Goal: Contribute content

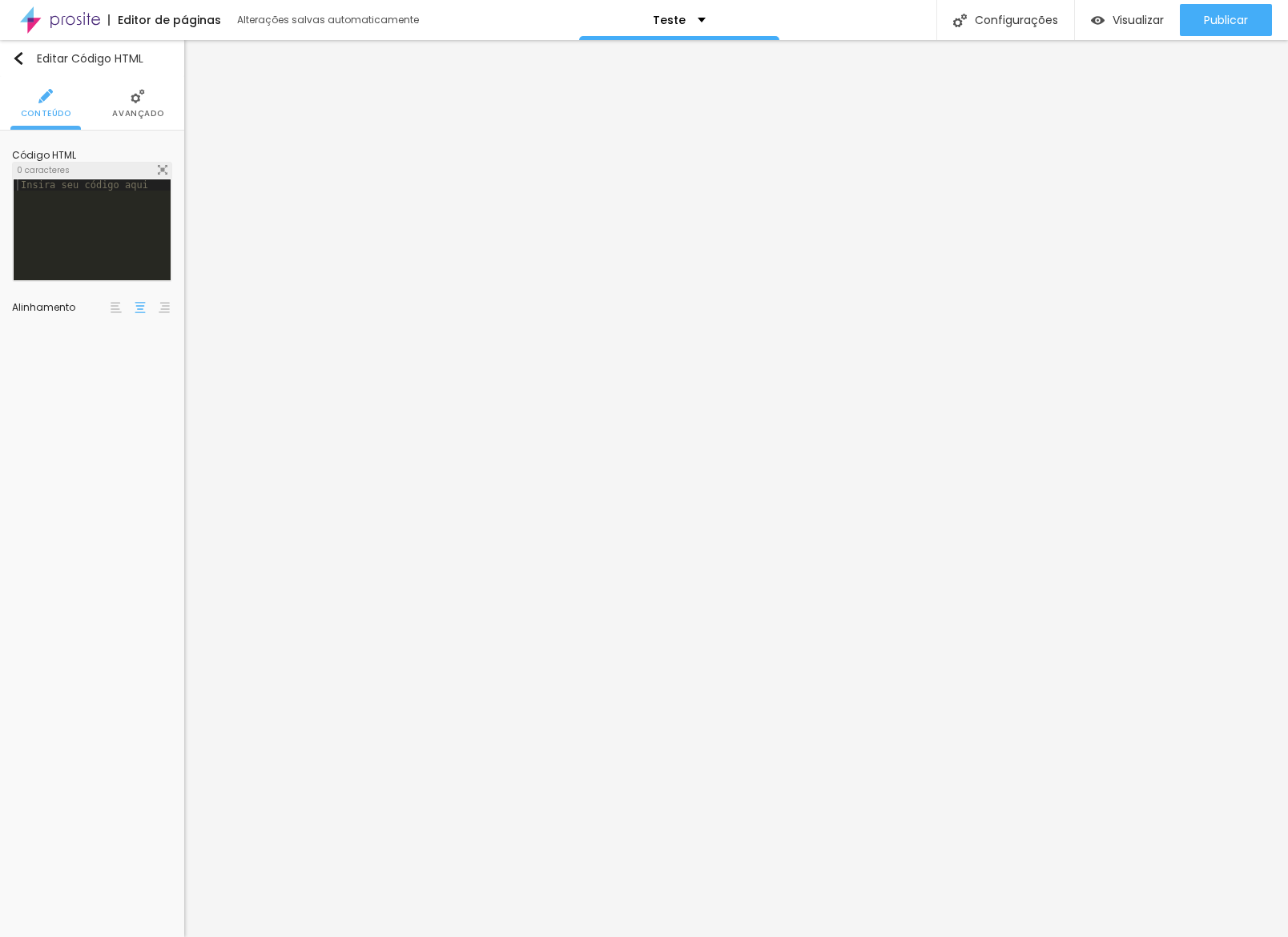
click at [58, 226] on div at bounding box center [92, 241] width 157 height 124
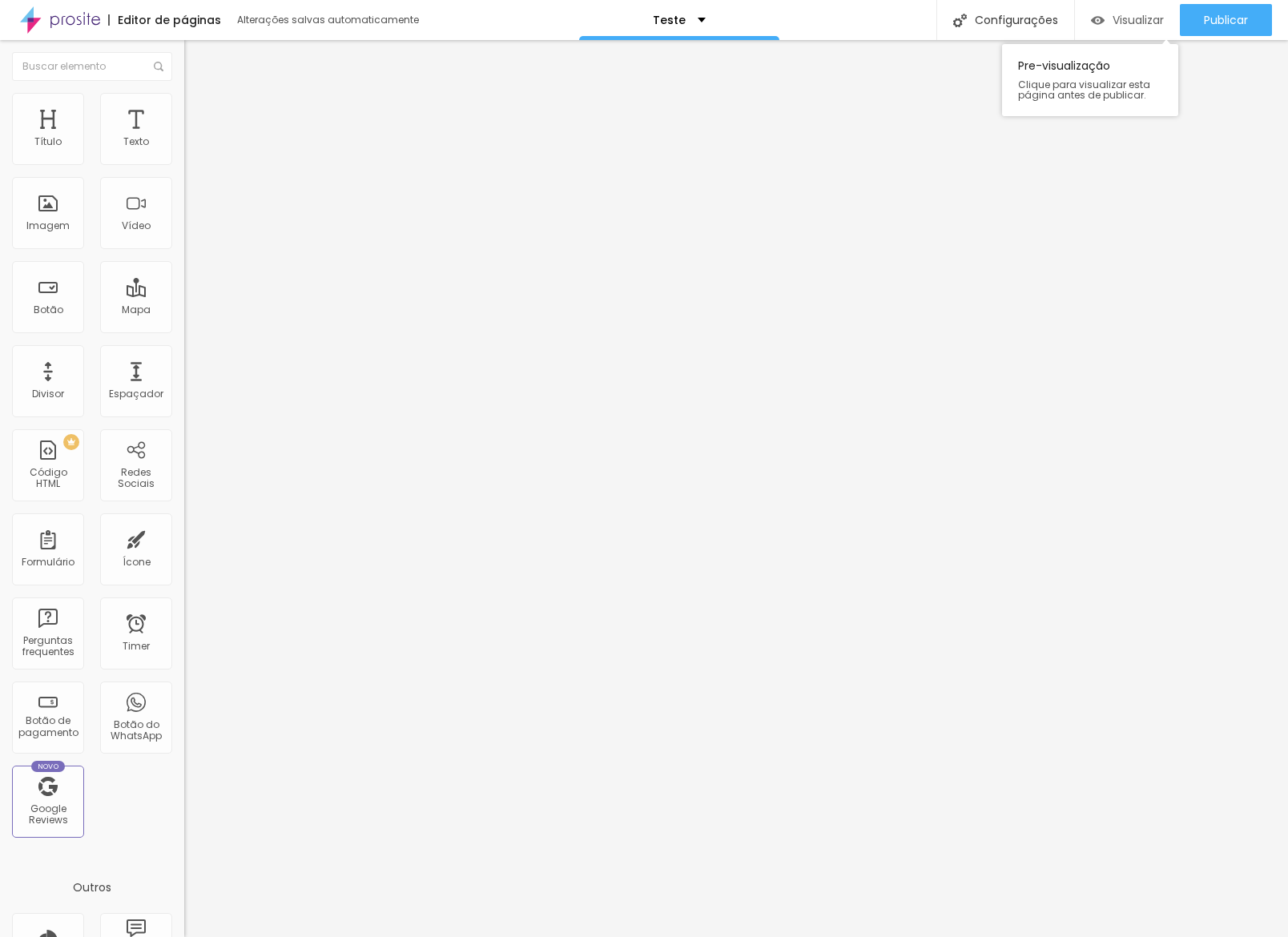
click at [1143, 22] on span "Visualizar" at bounding box center [1138, 20] width 51 height 13
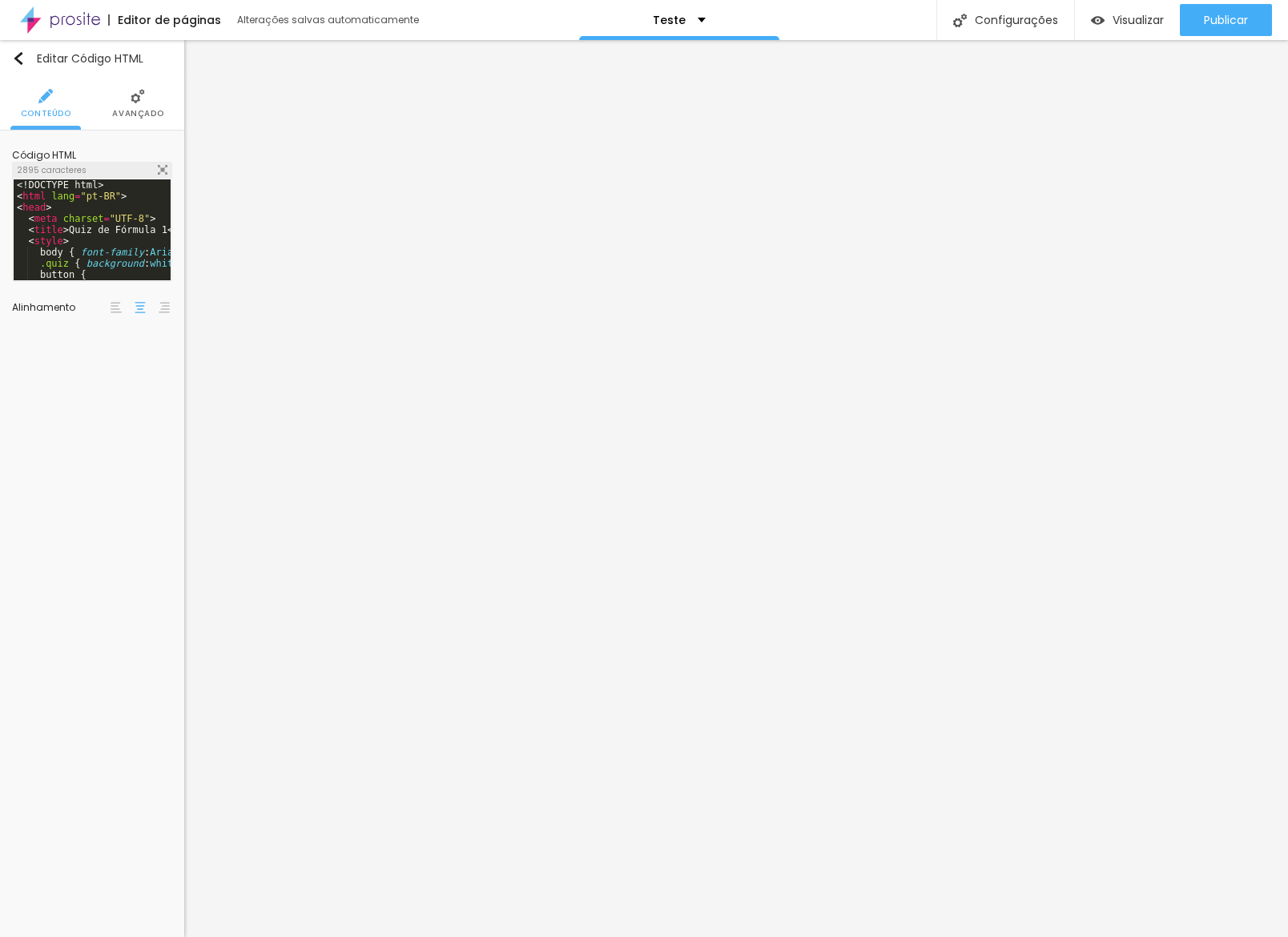
click at [157, 169] on div "2895 caracteres" at bounding box center [92, 169] width 158 height 16
click at [165, 169] on img at bounding box center [162, 169] width 9 height 9
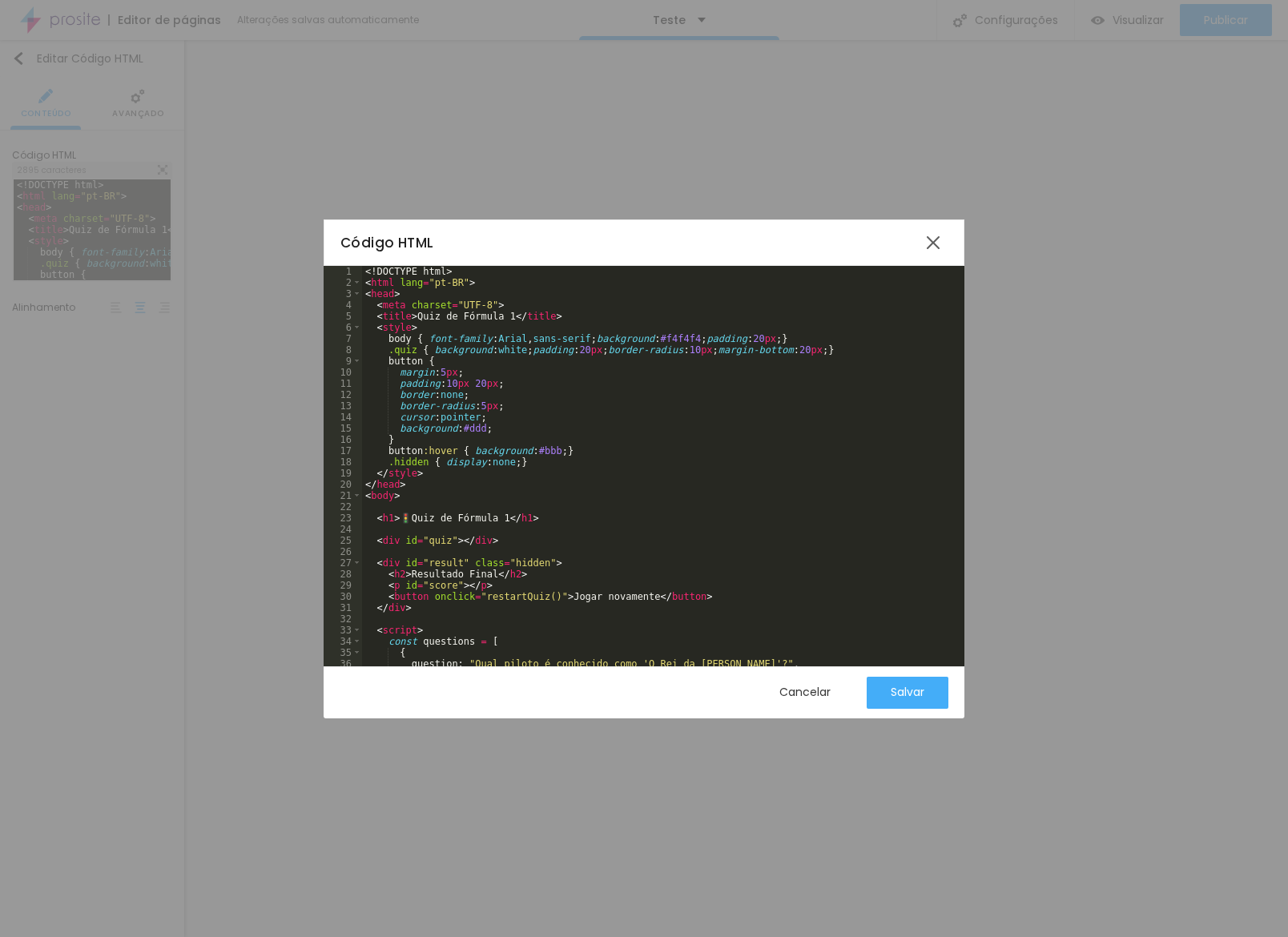
click at [593, 561] on div "<! DOCTYPE html > < html lang = "pt-BR" > < head > < meta charset = "UTF-8" > <…" at bounding box center [674, 477] width 626 height 423
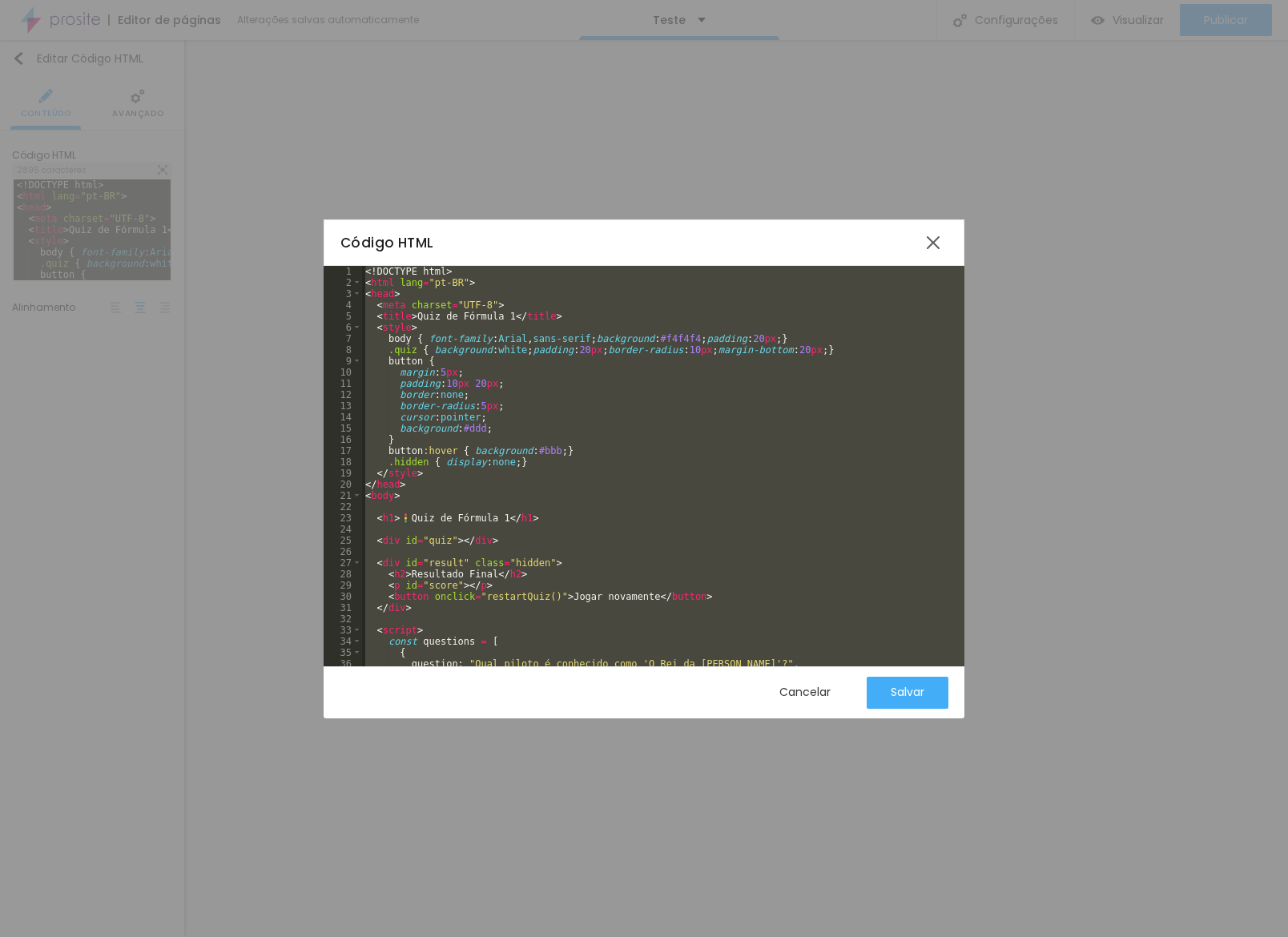
click at [594, 561] on div "<! DOCTYPE html > < html lang = "pt-BR" > < head > < meta charset = "UTF-8" > <…" at bounding box center [674, 477] width 626 height 423
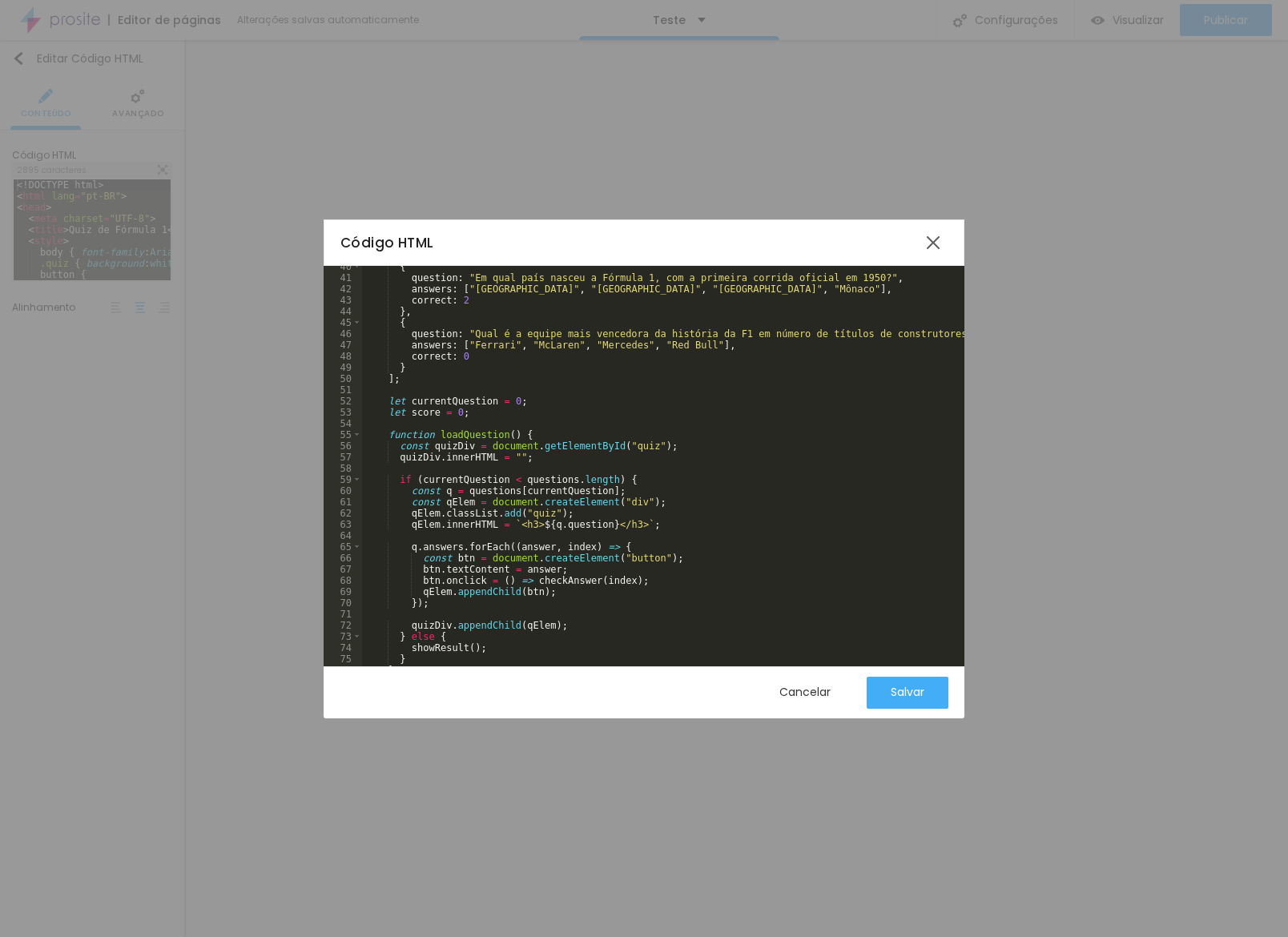
scroll to position [0, 0]
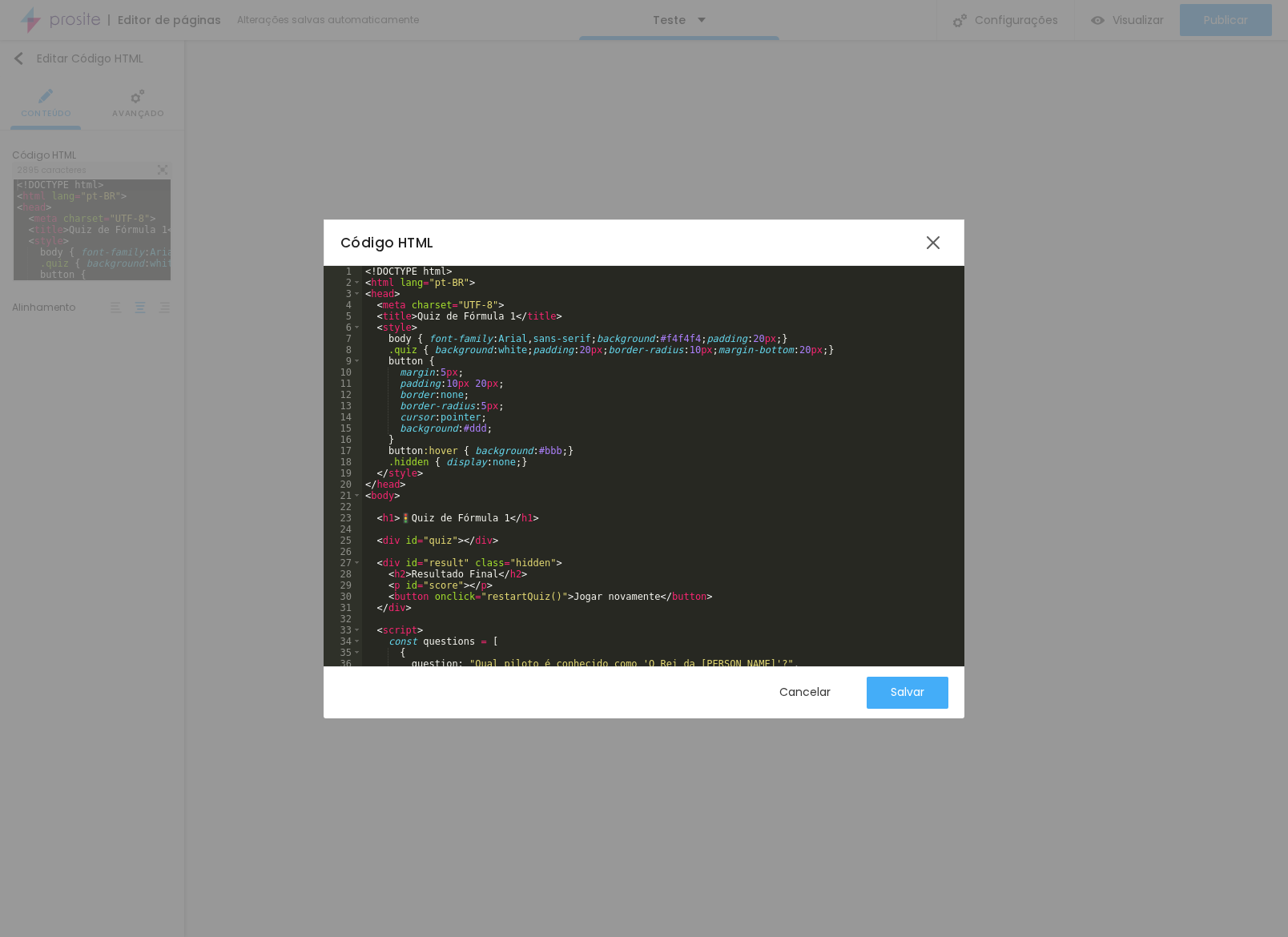
click at [435, 313] on div "<! DOCTYPE html > < html lang = "pt-BR" > < head > < meta charset = "UTF-8" > <…" at bounding box center [674, 477] width 626 height 423
drag, startPoint x: 435, startPoint y: 313, endPoint x: 518, endPoint y: 313, distance: 83.0
click at [518, 313] on div "<! DOCTYPE html > < html lang = "pt-BR" > < head > < meta charset = "UTF-8" > <…" at bounding box center [674, 477] width 626 height 423
click at [669, 418] on div "<! DOCTYPE html > < html lang = "pt-BR" > < head > < meta charset = "UTF-8" > <…" at bounding box center [674, 477] width 626 height 423
click at [893, 683] on div "Salvar" at bounding box center [907, 692] width 34 height 32
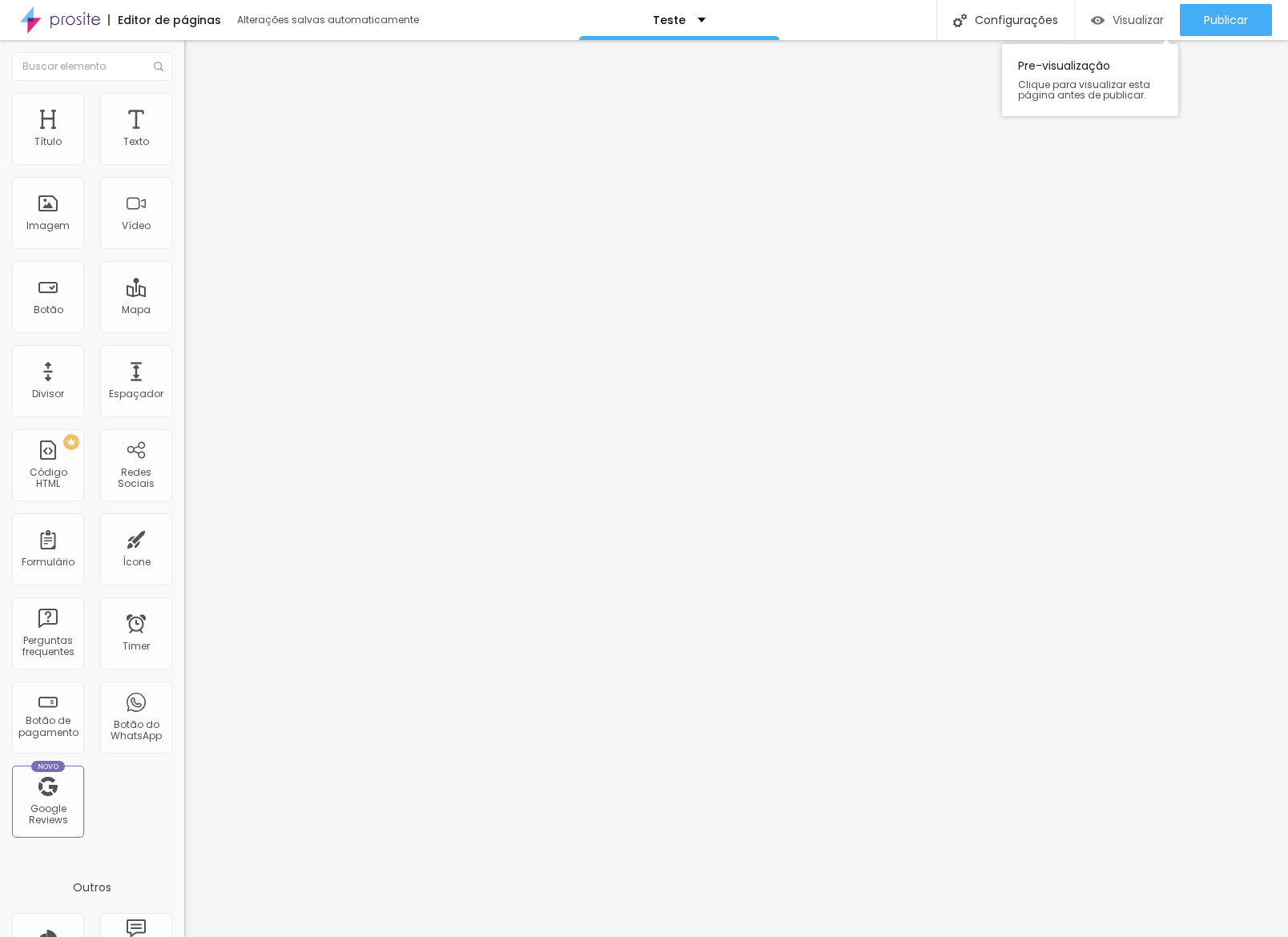
click at [1112, 16] on span "Visualizar" at bounding box center [1138, 20] width 51 height 13
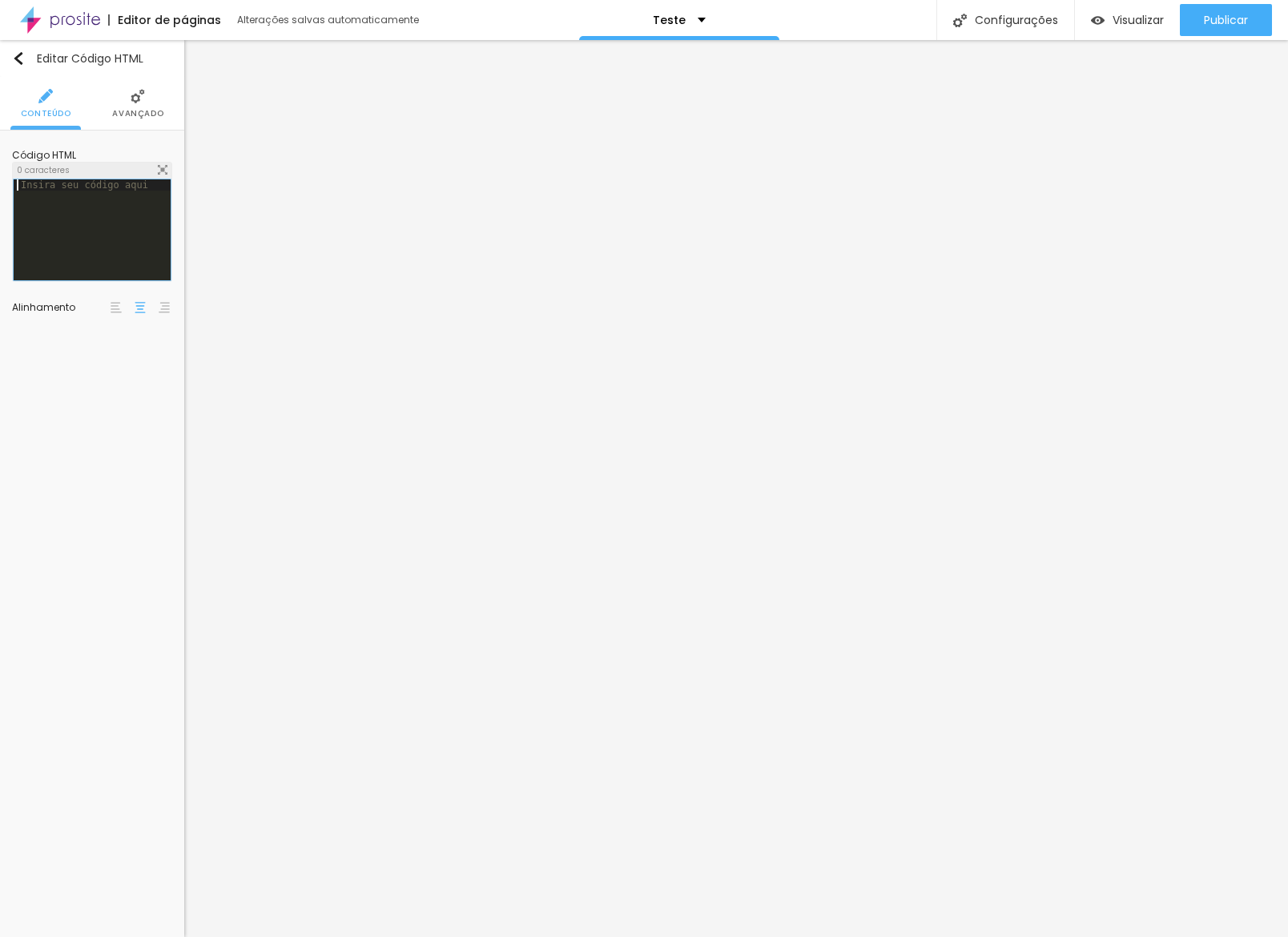
click at [99, 208] on div at bounding box center [92, 241] width 157 height 124
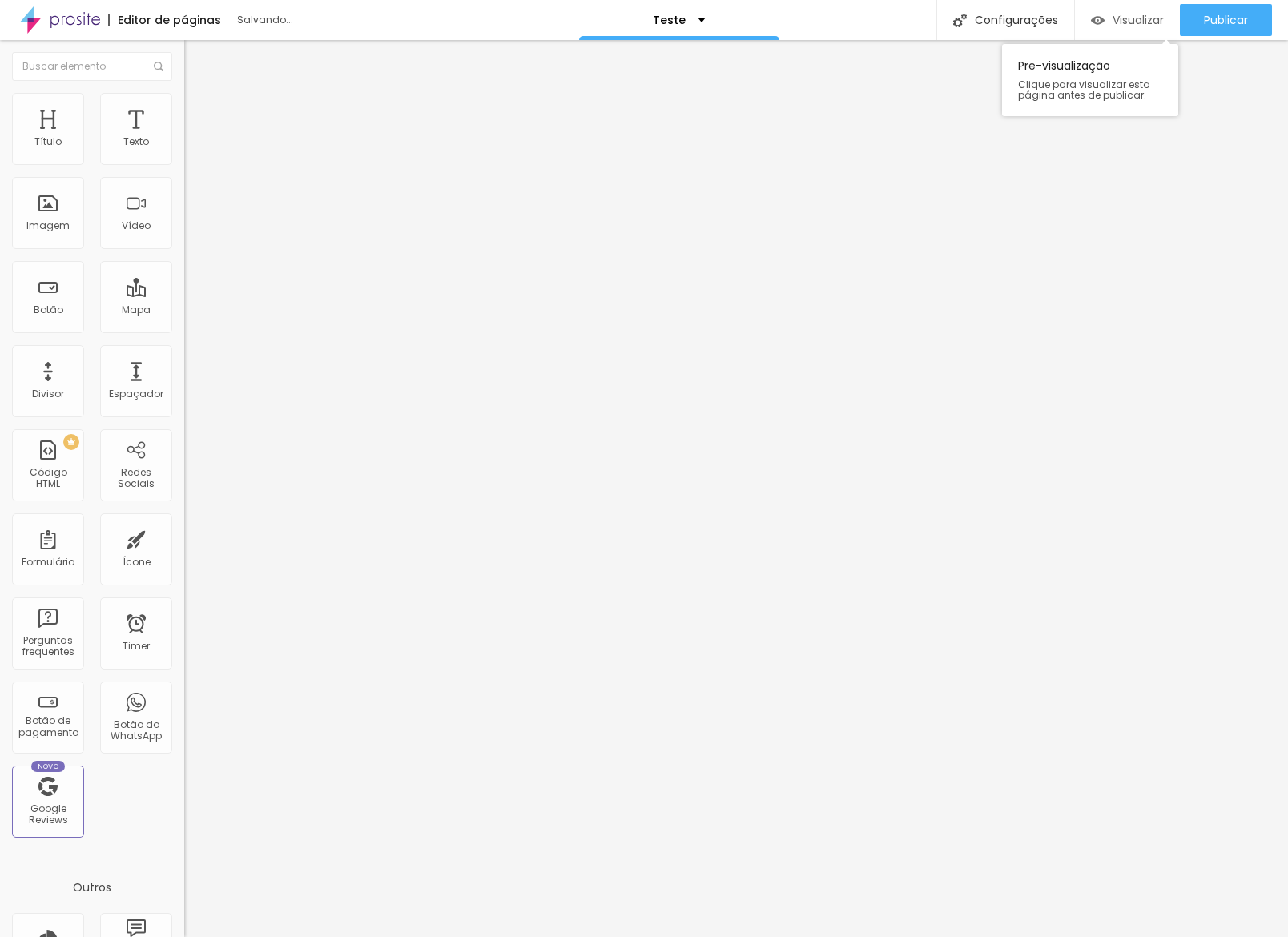
click at [1138, 14] on span "Visualizar" at bounding box center [1138, 20] width 51 height 13
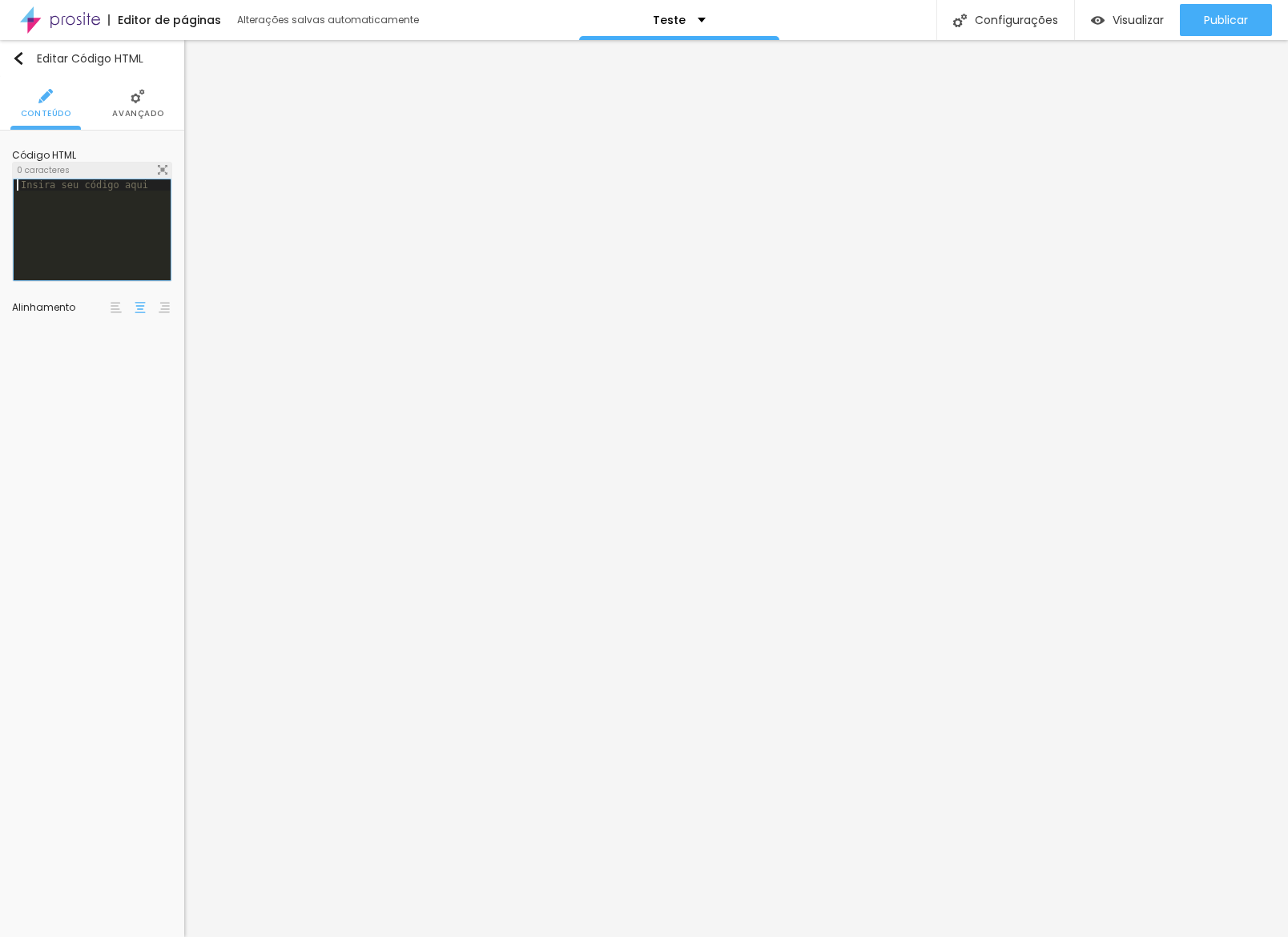
click at [76, 205] on div at bounding box center [92, 241] width 157 height 124
click at [135, 265] on div at bounding box center [92, 241] width 157 height 124
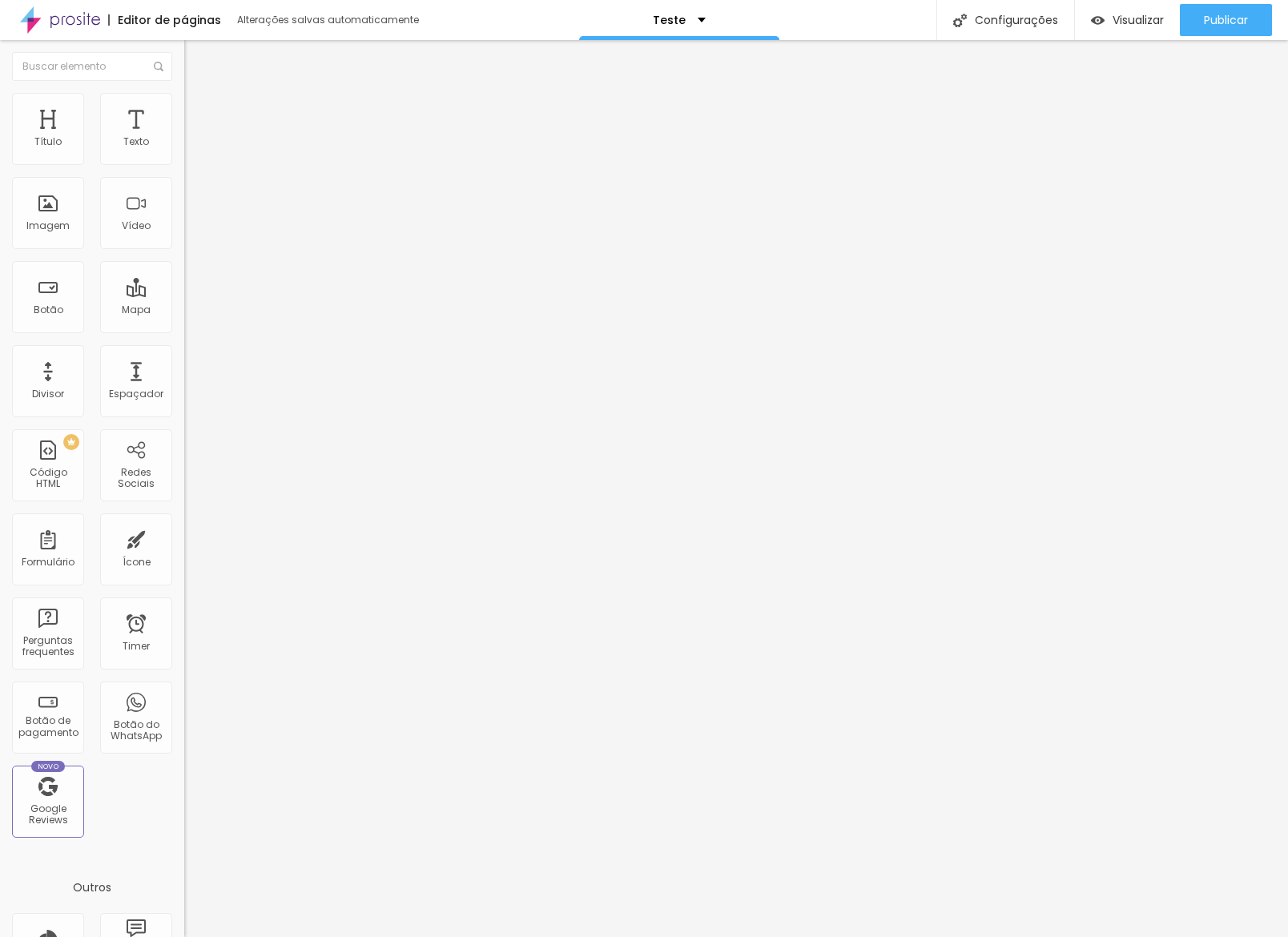
scroll to position [0, 0]
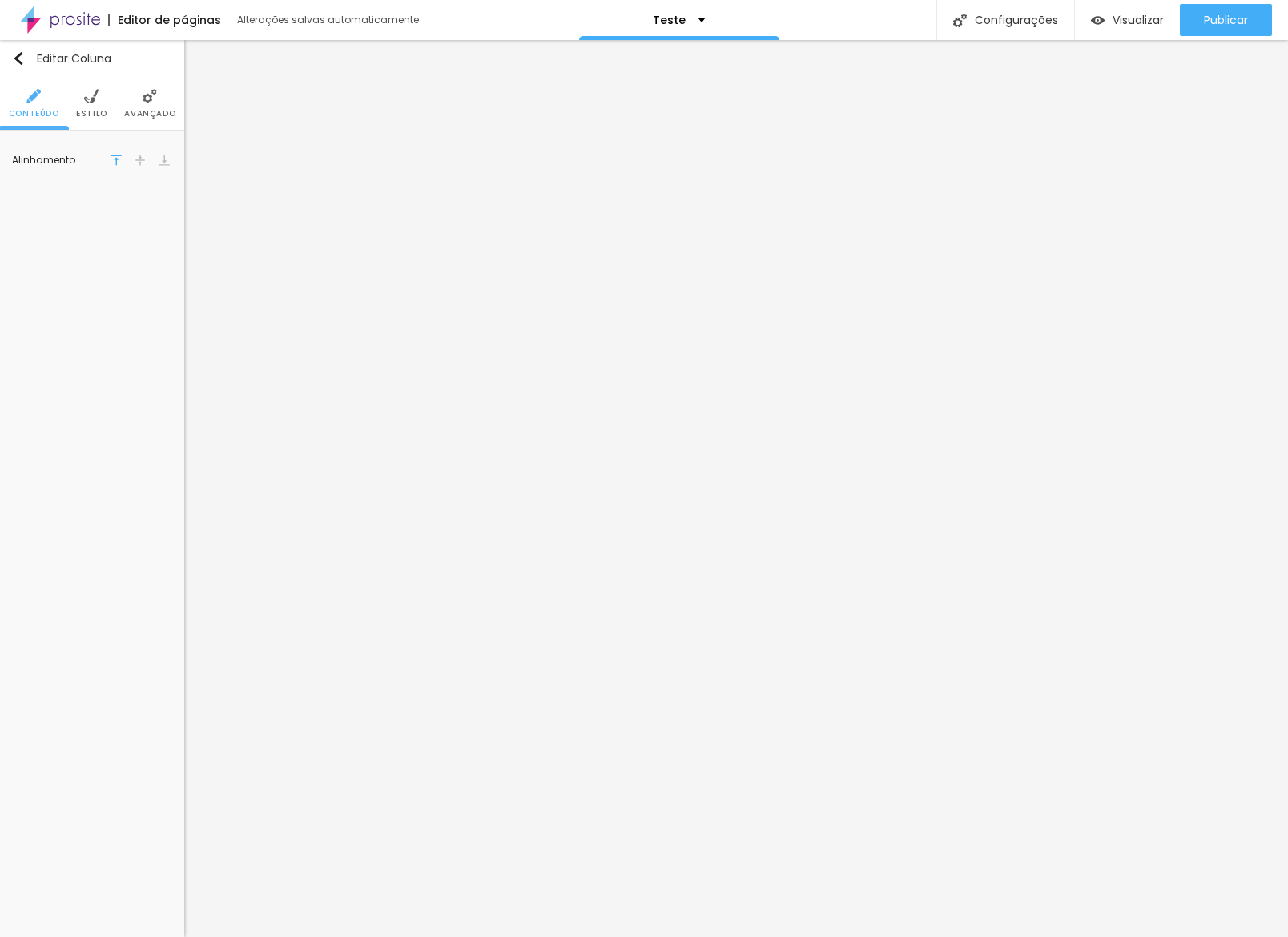
click at [95, 89] on img at bounding box center [92, 96] width 15 height 15
click at [33, 62] on div "Editar Coluna" at bounding box center [61, 59] width 99 height 13
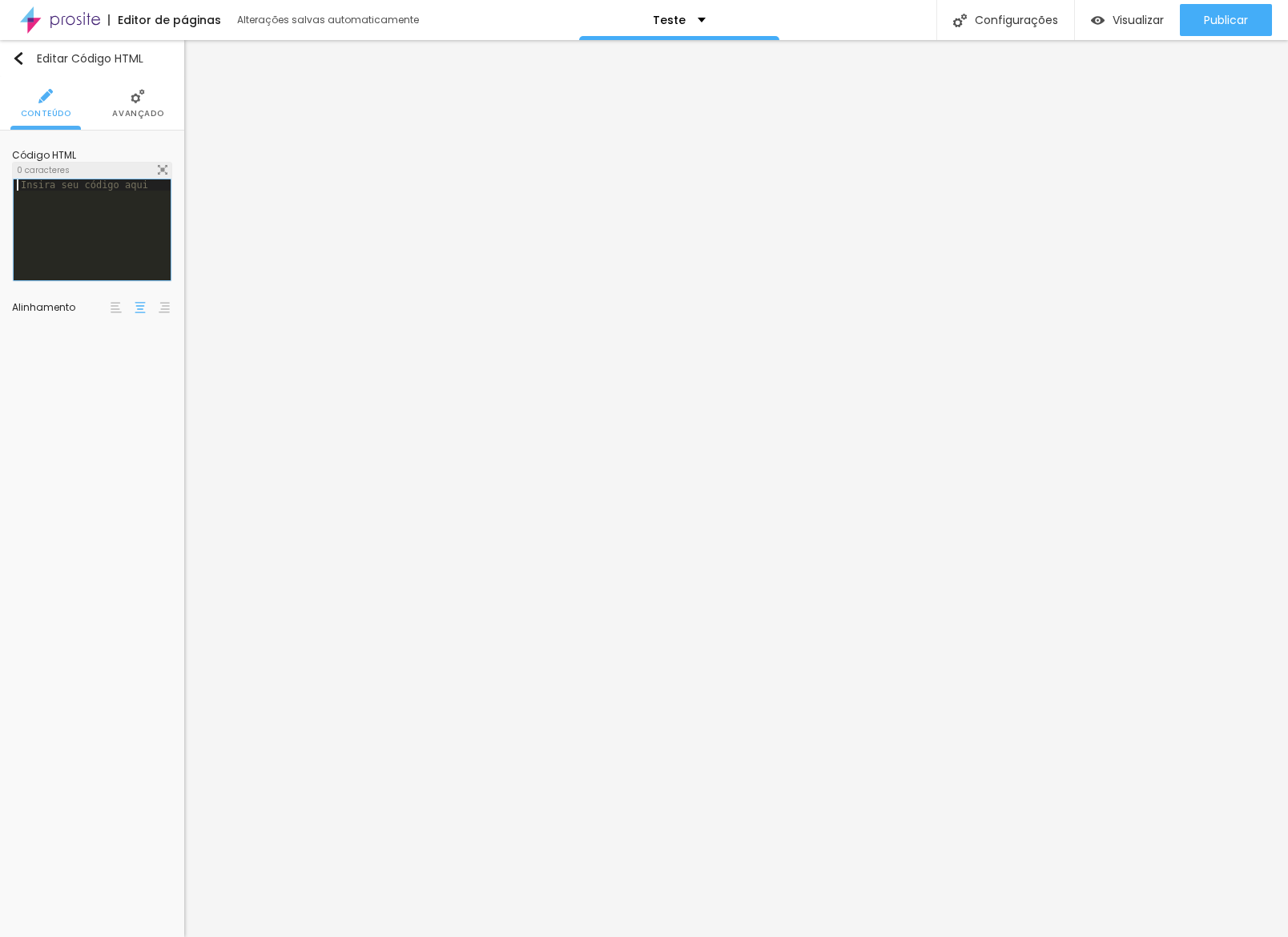
click at [71, 214] on div at bounding box center [92, 241] width 157 height 124
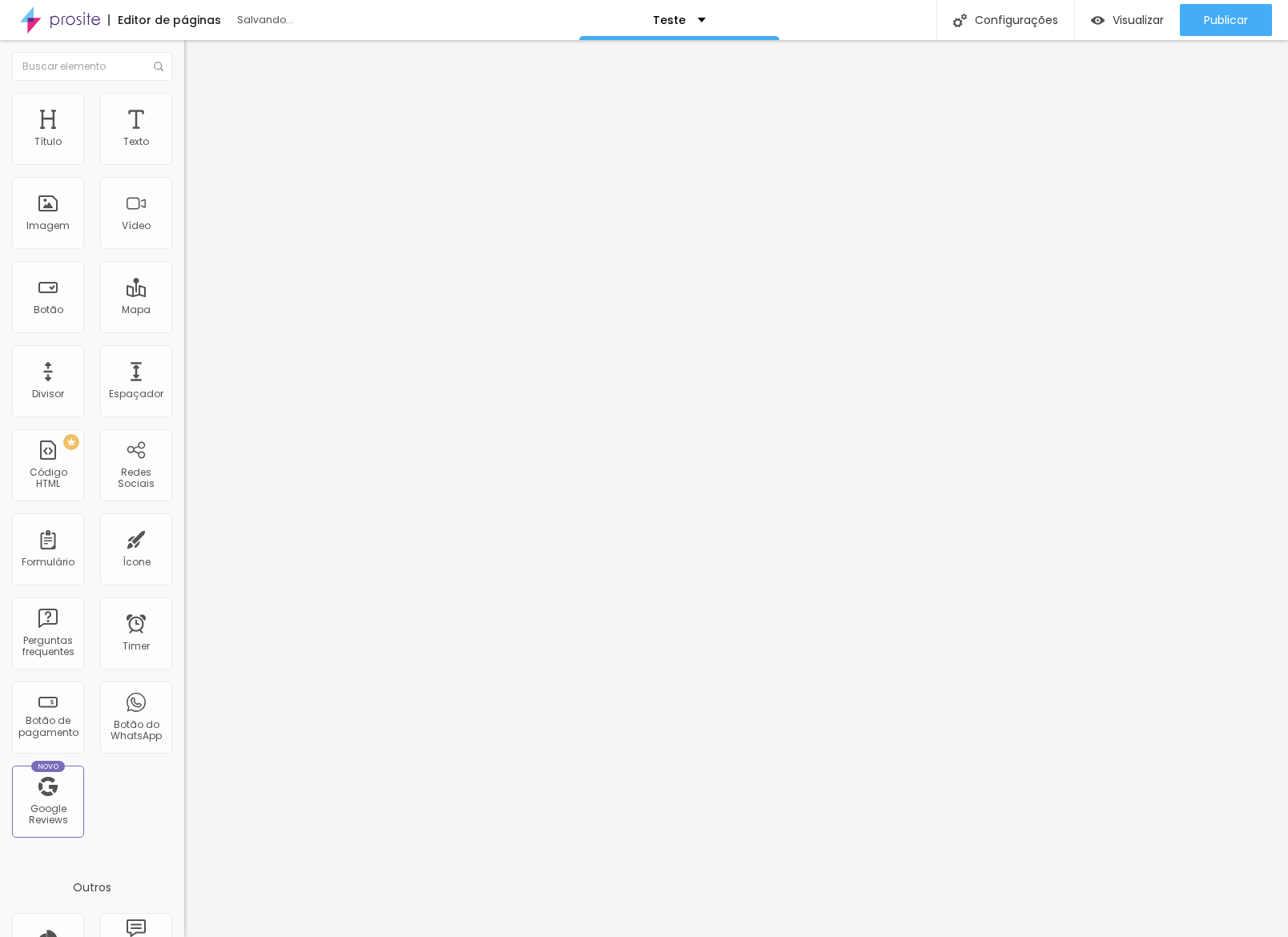
scroll to position [6, 0]
click at [1101, 25] on div "Visualizar" at bounding box center [1128, 19] width 73 height 32
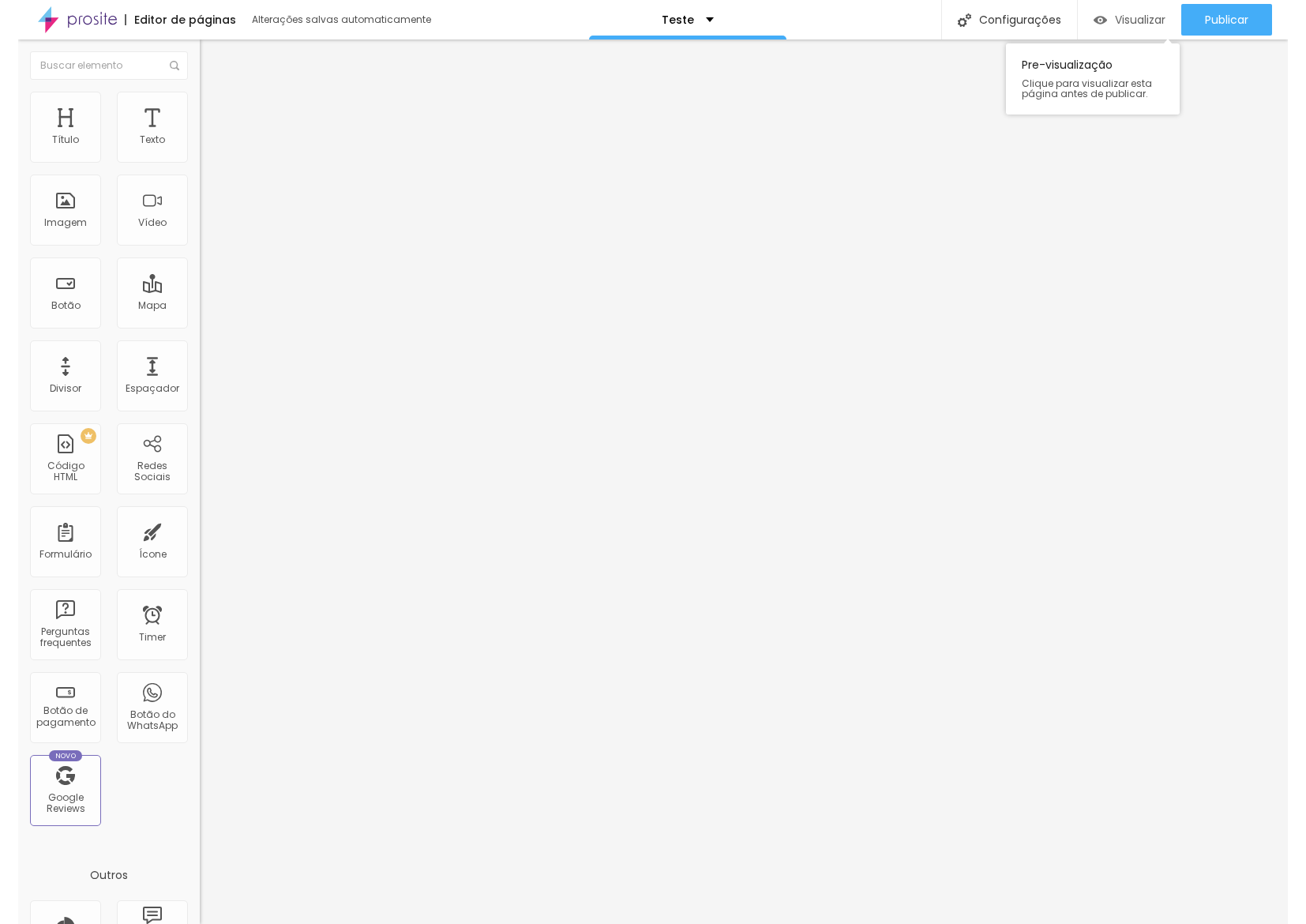
scroll to position [0, 0]
